Goal: Find specific page/section: Find specific page/section

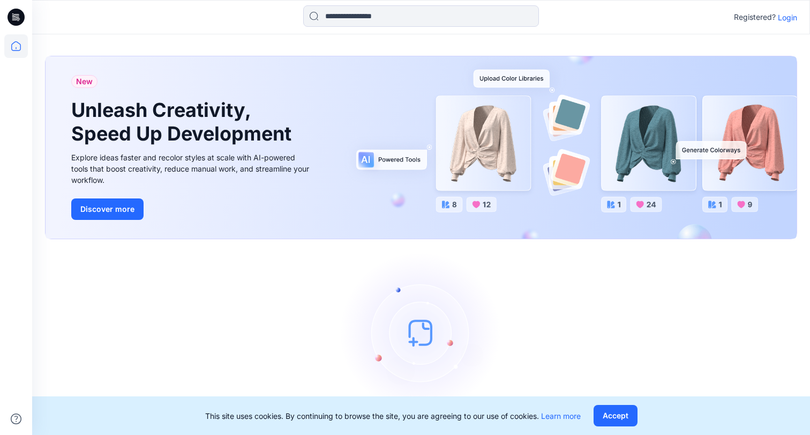
click at [790, 12] on p "Login" at bounding box center [787, 17] width 19 height 11
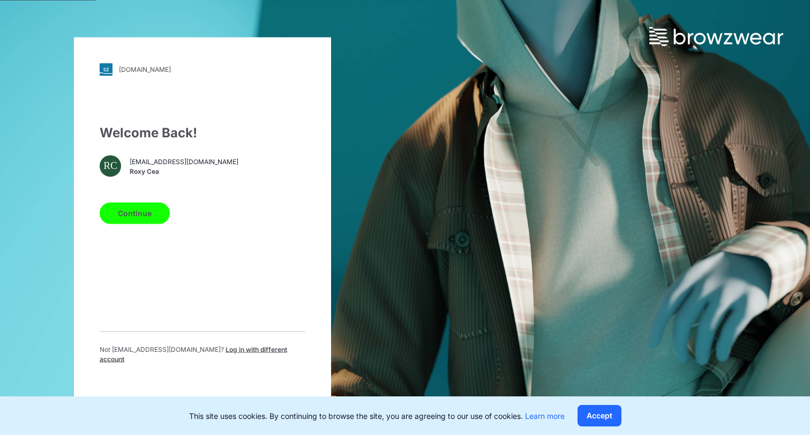
click at [145, 213] on button "Continue" at bounding box center [135, 212] width 70 height 21
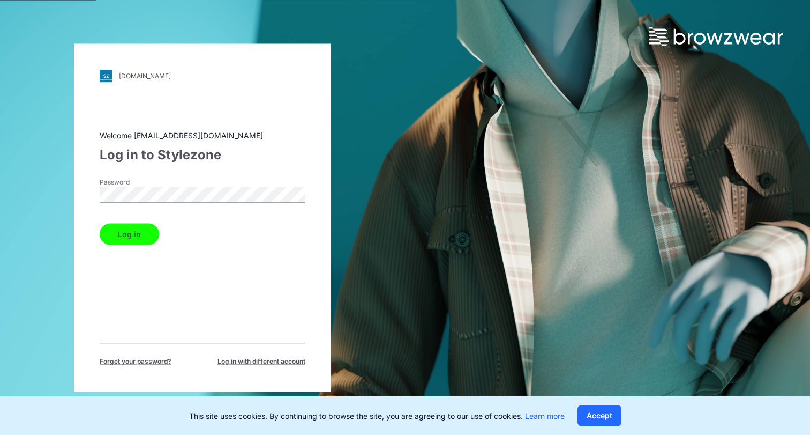
click at [123, 237] on button "Log in" at bounding box center [129, 233] width 59 height 21
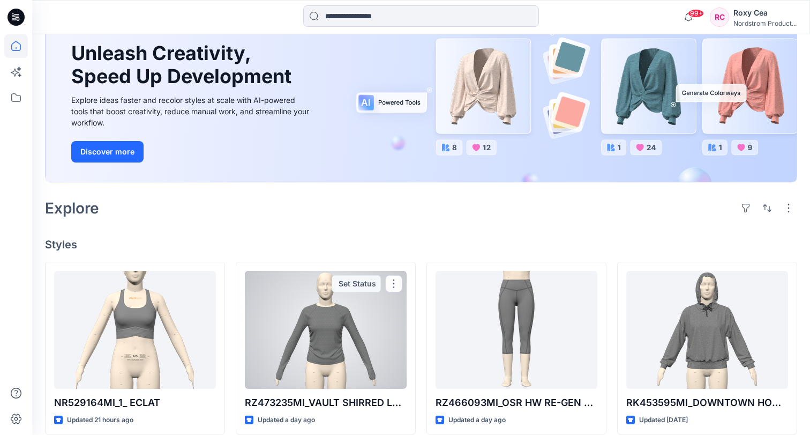
scroll to position [101, 0]
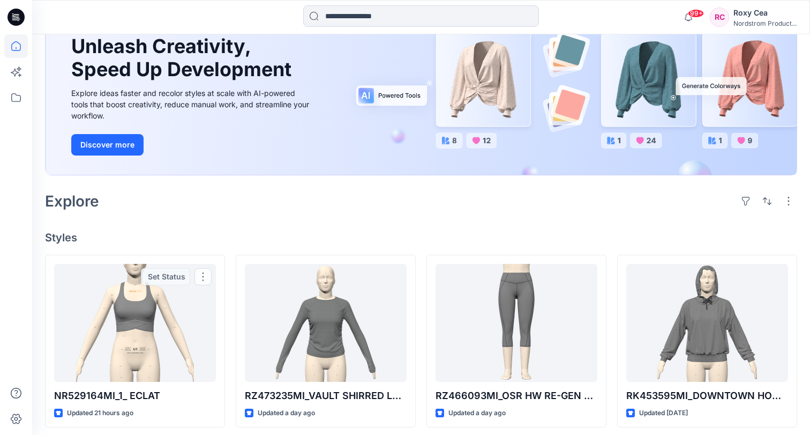
click at [34, 324] on div "Welcome back, Roxy New New Unleash Creativity, Speed Up Development Explore ide…" at bounding box center [421, 390] width 778 height 912
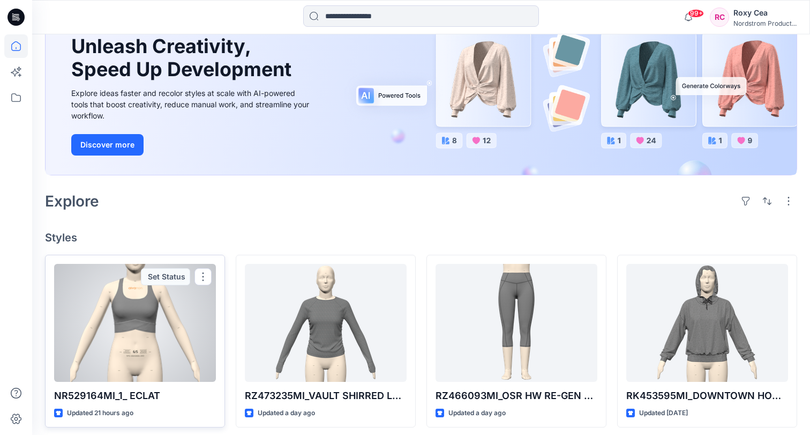
click at [82, 320] on div at bounding box center [135, 323] width 162 height 118
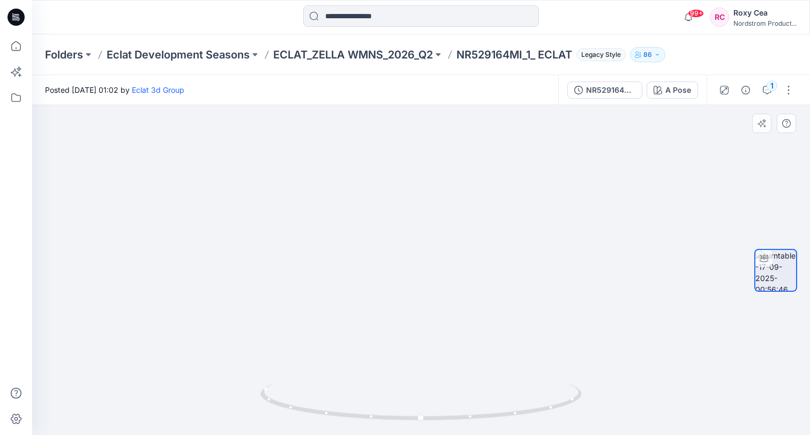
drag, startPoint x: 479, startPoint y: 273, endPoint x: 472, endPoint y: 310, distance: 37.6
drag, startPoint x: 471, startPoint y: 314, endPoint x: 451, endPoint y: 314, distance: 20.4
drag, startPoint x: 459, startPoint y: 417, endPoint x: 373, endPoint y: 414, distance: 86.3
click at [373, 414] on icon at bounding box center [422, 403] width 324 height 40
drag, startPoint x: 527, startPoint y: 412, endPoint x: 616, endPoint y: 401, distance: 90.2
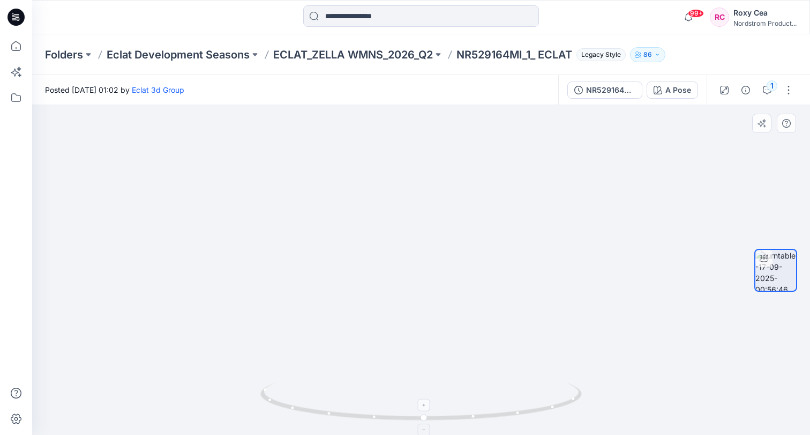
drag, startPoint x: 376, startPoint y: 316, endPoint x: 242, endPoint y: 314, distance: 134.5
click at [242, 314] on img at bounding box center [422, 250] width 480 height 368
drag, startPoint x: 545, startPoint y: 314, endPoint x: 397, endPoint y: 296, distance: 149.1
click at [397, 296] on img at bounding box center [422, 241] width 480 height 388
drag, startPoint x: 486, startPoint y: 417, endPoint x: 557, endPoint y: 393, distance: 75.4
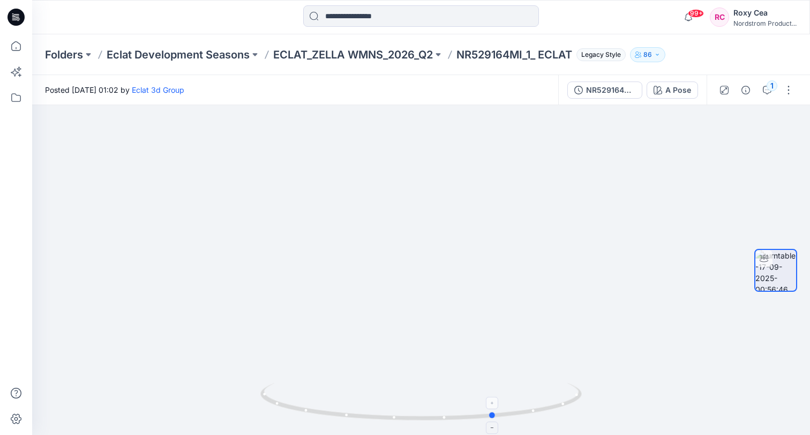
click at [557, 393] on icon at bounding box center [422, 403] width 324 height 40
drag, startPoint x: 467, startPoint y: 243, endPoint x: 278, endPoint y: 239, distance: 189.2
click at [278, 239] on img at bounding box center [422, 238] width 480 height 392
drag, startPoint x: 496, startPoint y: 416, endPoint x: 339, endPoint y: 437, distance: 157.8
click at [339, 434] on html "99+ Notifications Eclat 3d Group shared NR529164MI_1_ ECLAT in ECLAT_ZELLA WMNS…" at bounding box center [405, 217] width 810 height 435
